Goal: Register for event/course

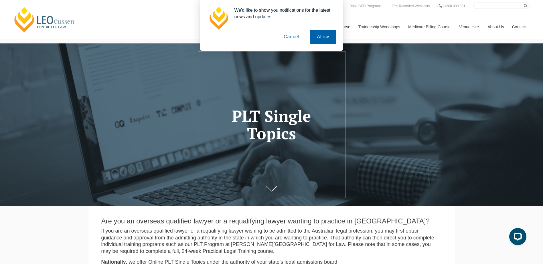
click at [318, 39] on button "Allow" at bounding box center [323, 37] width 26 height 14
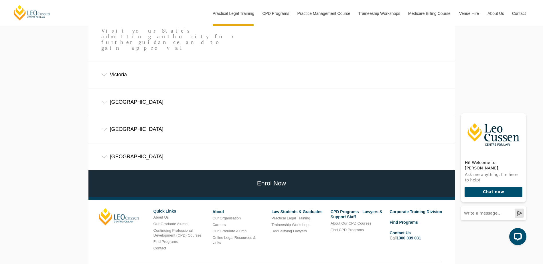
scroll to position [437, 0]
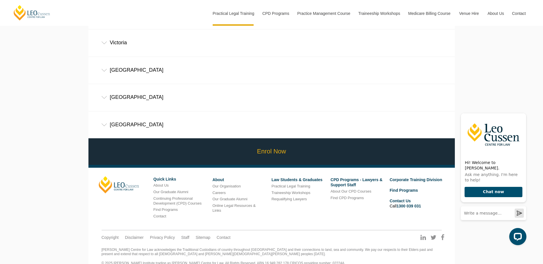
click at [279, 138] on link "Enrol Now" at bounding box center [271, 151] width 369 height 27
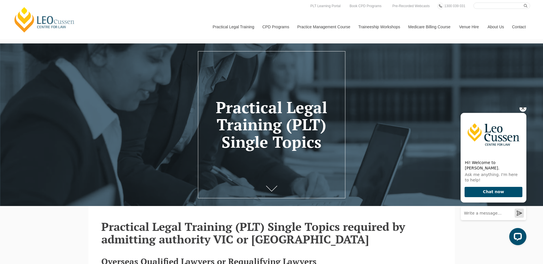
click at [520, 112] on icon "Hide greeting" at bounding box center [522, 108] width 7 height 7
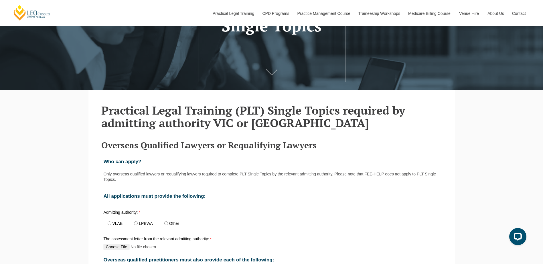
scroll to position [172, 0]
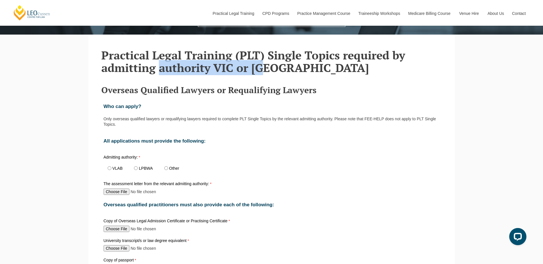
drag, startPoint x: 278, startPoint y: 70, endPoint x: 161, endPoint y: 66, distance: 117.4
click at [161, 66] on h2 "Practical Legal Training (PLT) Single Topics required by admitting authority VI…" at bounding box center [271, 61] width 340 height 25
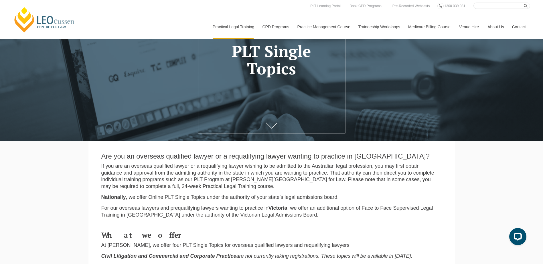
click at [271, 122] on link at bounding box center [271, 126] width 23 height 19
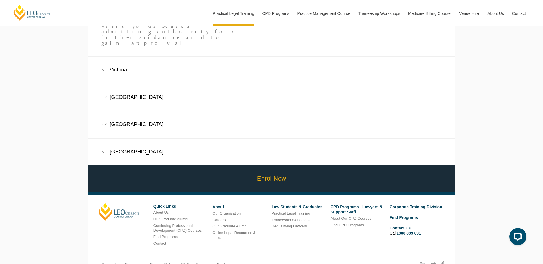
scroll to position [352, 0]
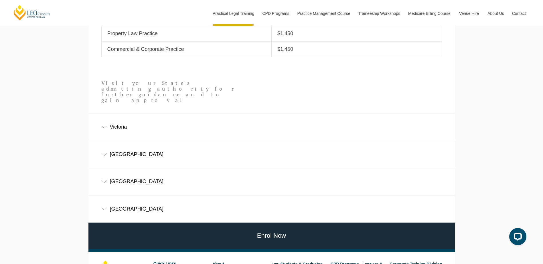
click at [102, 153] on icon at bounding box center [104, 154] width 5 height 3
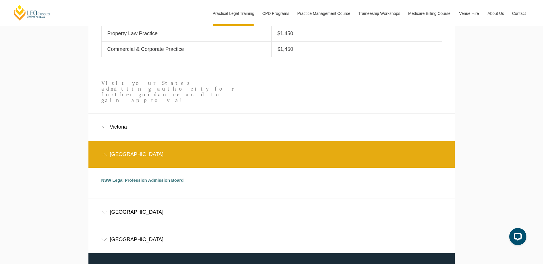
click at [154, 178] on link "NSW Legal Profession Admission Board" at bounding box center [142, 180] width 82 height 5
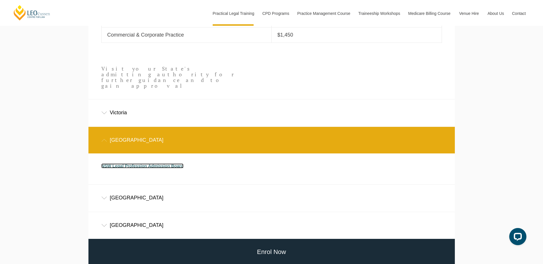
scroll to position [410, 0]
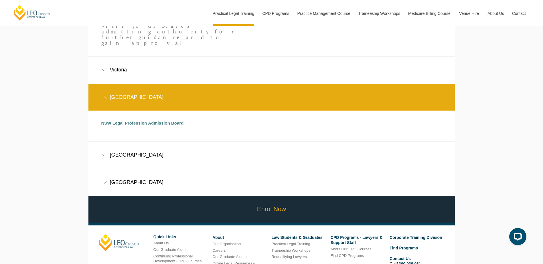
click at [266, 198] on link "Enrol Now" at bounding box center [271, 209] width 369 height 27
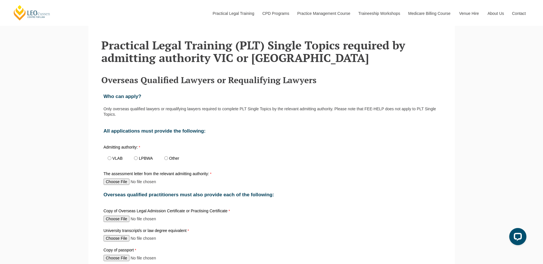
scroll to position [229, 0]
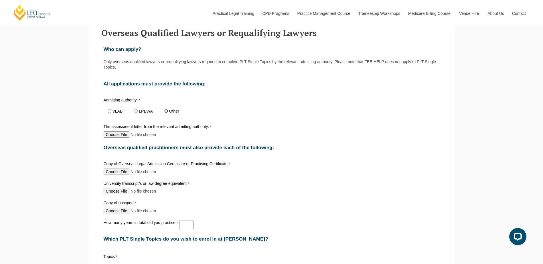
click at [167, 112] on input "Other" at bounding box center [166, 111] width 4 height 4
radio input "true"
click at [118, 136] on input "The assessment letter from the relevant admitting authority:" at bounding box center [142, 135] width 76 height 6
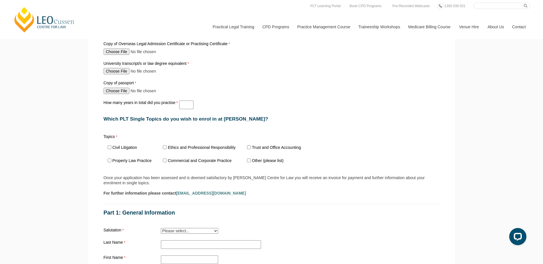
scroll to position [315, 0]
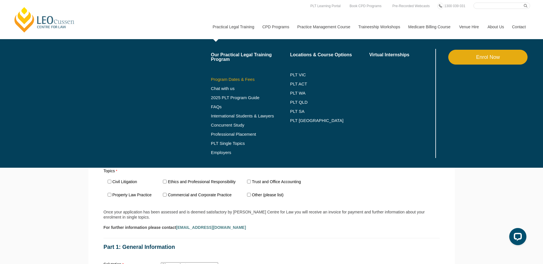
click at [236, 78] on link "Program Dates & Fees" at bounding box center [250, 79] width 79 height 5
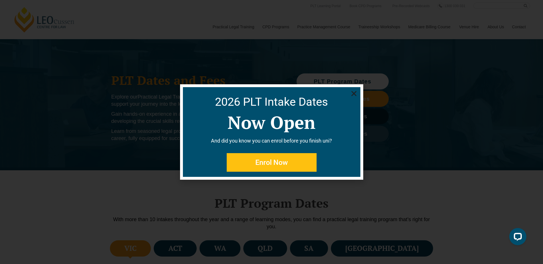
click at [353, 94] on use "Close" at bounding box center [353, 93] width 5 height 5
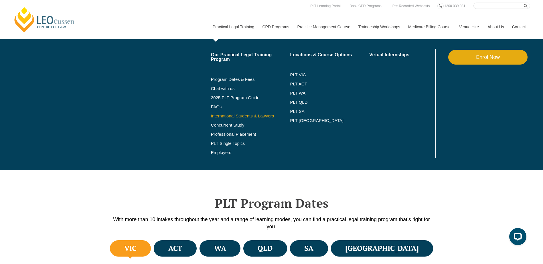
click at [227, 116] on link "International Students & Lawyers" at bounding box center [250, 116] width 79 height 5
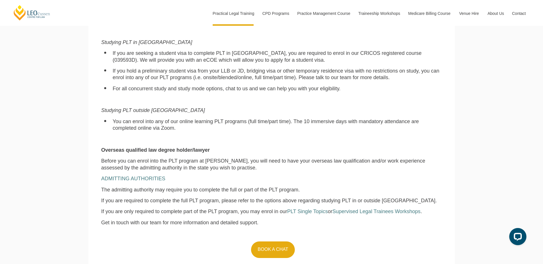
scroll to position [572, 0]
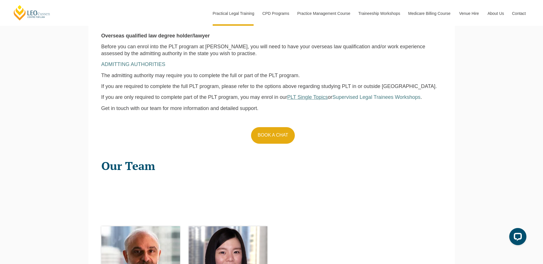
click at [303, 100] on span "PLT Single Topics" at bounding box center [307, 97] width 41 height 6
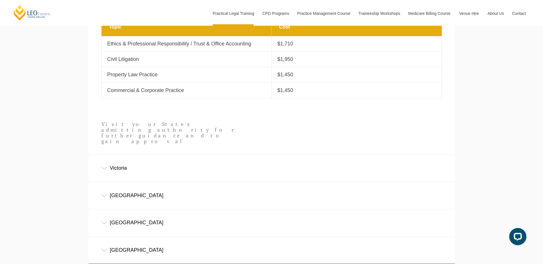
scroll to position [343, 0]
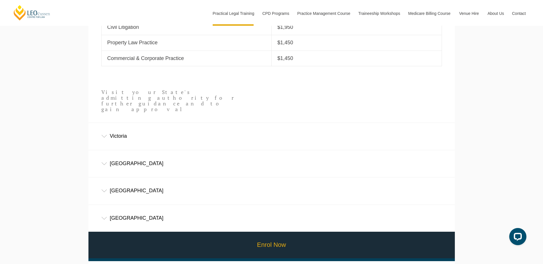
click at [284, 235] on link "Enrol Now" at bounding box center [271, 245] width 369 height 27
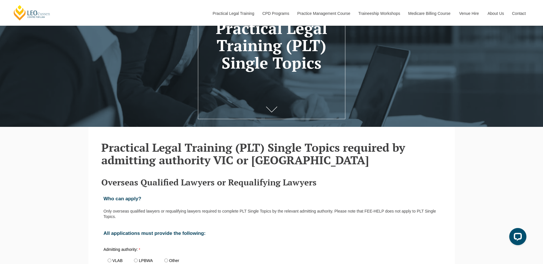
scroll to position [143, 0]
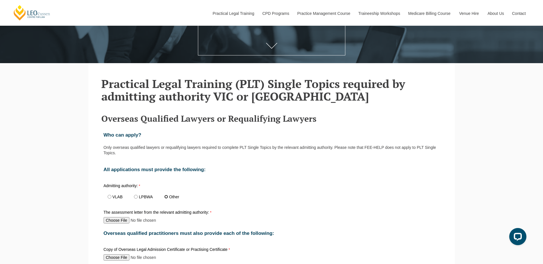
click at [165, 198] on input "Other" at bounding box center [166, 197] width 4 height 4
radio input "true"
